Goal: Task Accomplishment & Management: Manage account settings

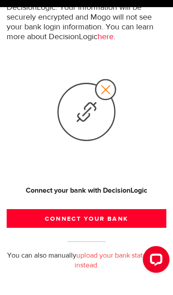
scroll to position [112, 0]
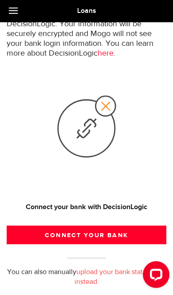
click at [115, 234] on button "Connect your bank" at bounding box center [87, 234] width 160 height 19
click at [132, 231] on button "Connect your bank" at bounding box center [87, 234] width 160 height 19
click at [159, 240] on button "Connect your bank" at bounding box center [87, 234] width 160 height 19
click at [156, 237] on button "Connect your bank" at bounding box center [87, 234] width 160 height 19
click at [16, 236] on button "Connect your bank" at bounding box center [87, 234] width 160 height 19
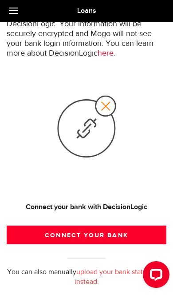
click at [23, 234] on button "Connect your bank" at bounding box center [87, 234] width 160 height 19
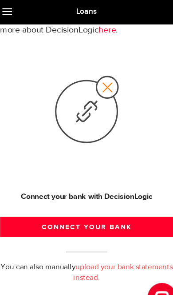
click at [20, 217] on button "Connect your bank" at bounding box center [87, 209] width 160 height 19
click at [127, 244] on link "upload your bank statements instead." at bounding box center [121, 251] width 92 height 17
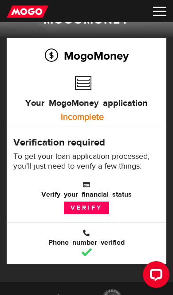
scroll to position [14, 0]
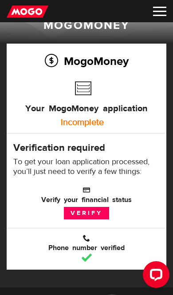
click at [163, 4] on div "Dashboard Money Logout Lender licences Dashboard Money Logout Lender licences" at bounding box center [86, 11] width 173 height 22
click at [154, 4] on div "Dashboard Money Logout Lender licences Dashboard Money Logout Lender licences" at bounding box center [86, 11] width 173 height 22
click at [153, 17] on div "Dashboard Money Logout Lender licences Dashboard Money Logout Lender licences" at bounding box center [86, 11] width 173 height 22
click at [154, 16] on img at bounding box center [159, 11] width 13 height 9
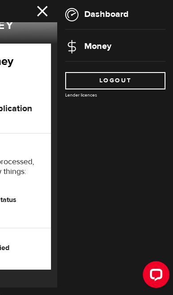
click at [159, 10] on li "Dashboard" at bounding box center [115, 14] width 100 height 13
click at [136, 12] on li "Dashboard" at bounding box center [115, 14] width 100 height 13
click at [105, 15] on link "Dashboard" at bounding box center [97, 13] width 64 height 11
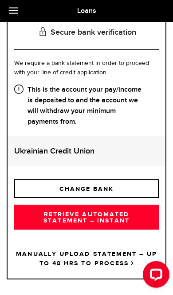
scroll to position [119, 0]
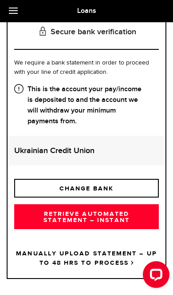
click at [14, 18] on link at bounding box center [15, 11] width 31 height 22
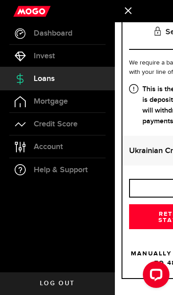
click at [48, 289] on link "Log out" at bounding box center [57, 283] width 115 height 22
